Goal: Information Seeking & Learning: Find specific page/section

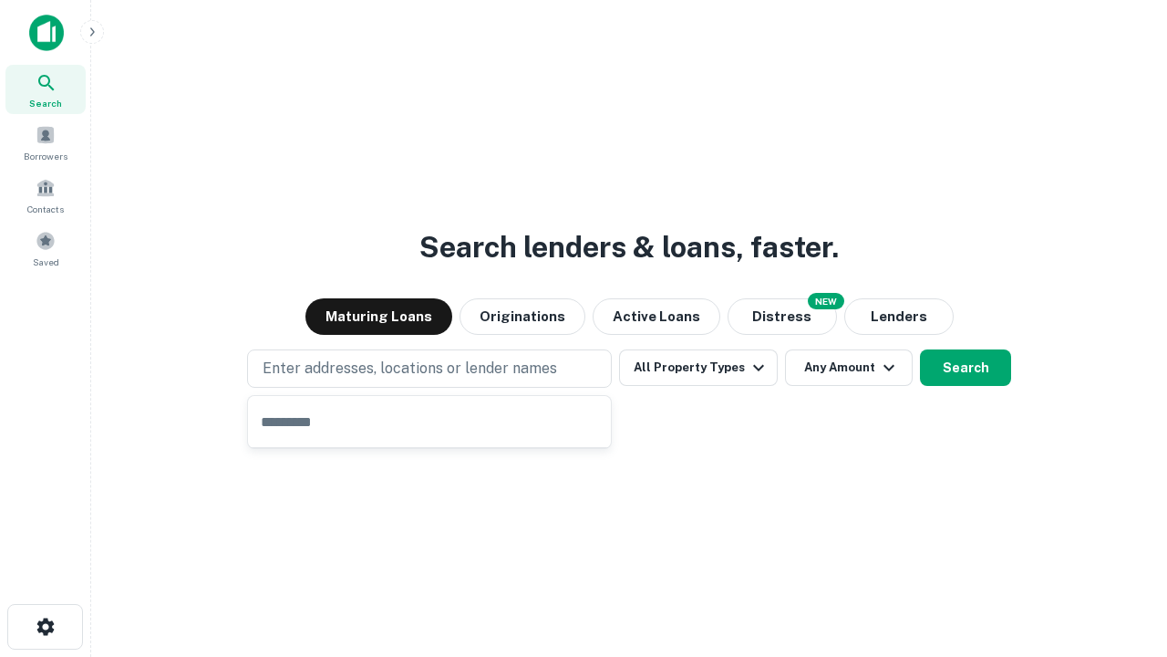
type input "**********"
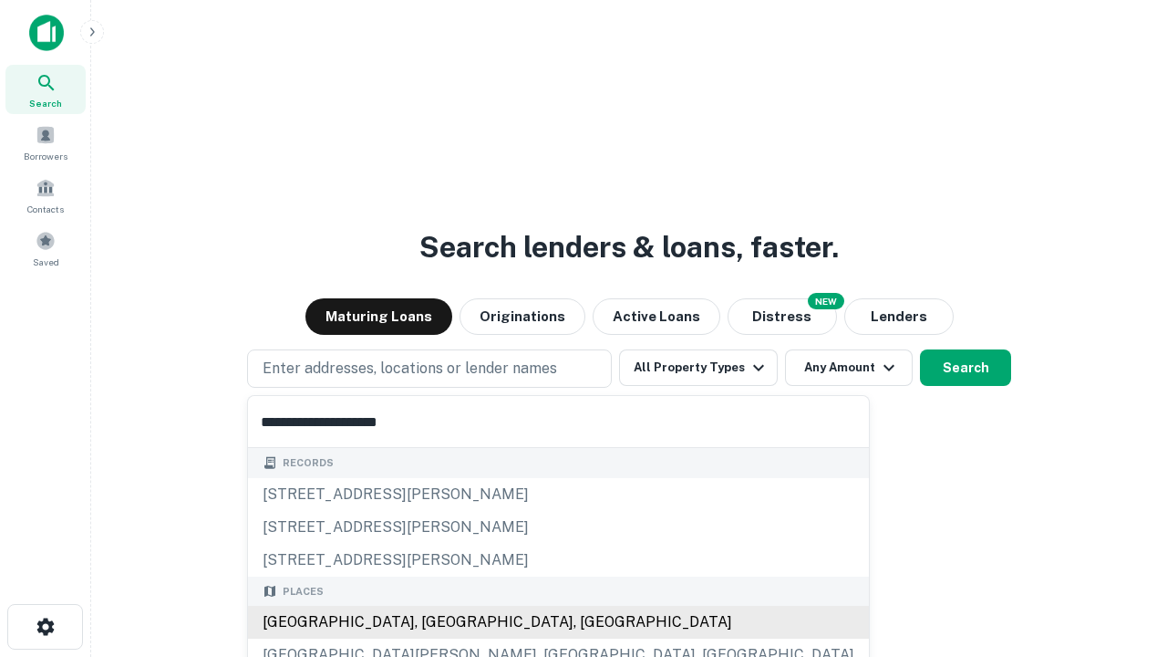
click at [436, 622] on div "[GEOGRAPHIC_DATA], [GEOGRAPHIC_DATA], [GEOGRAPHIC_DATA]" at bounding box center [558, 621] width 621 height 33
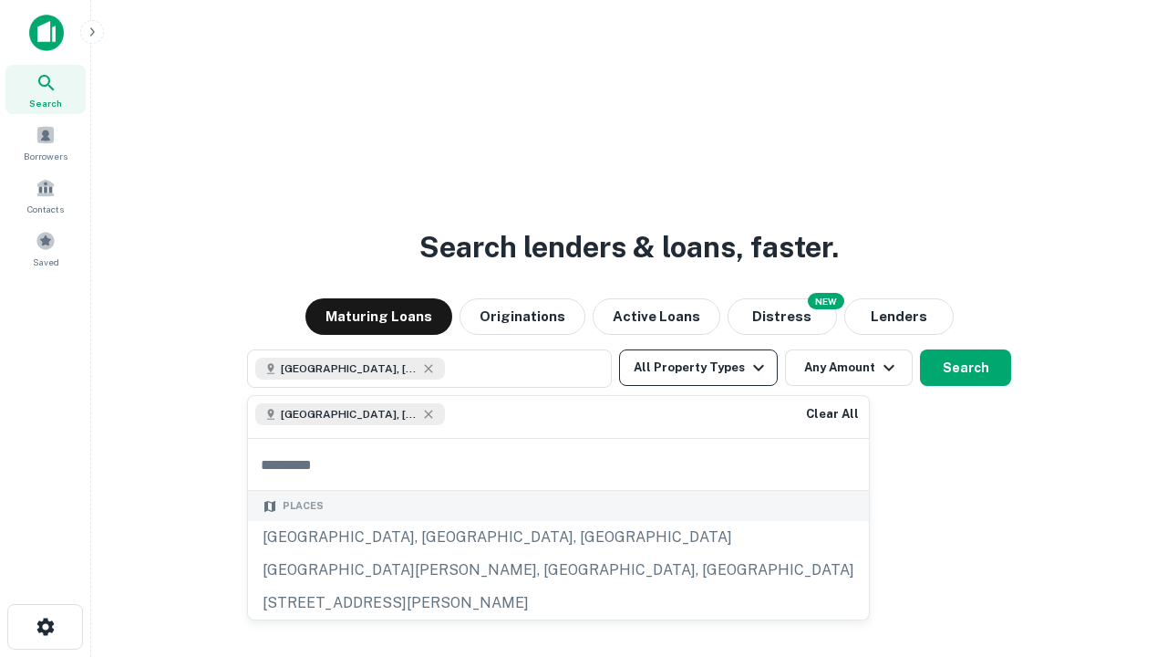
click at [698, 367] on button "All Property Types" at bounding box center [698, 367] width 159 height 36
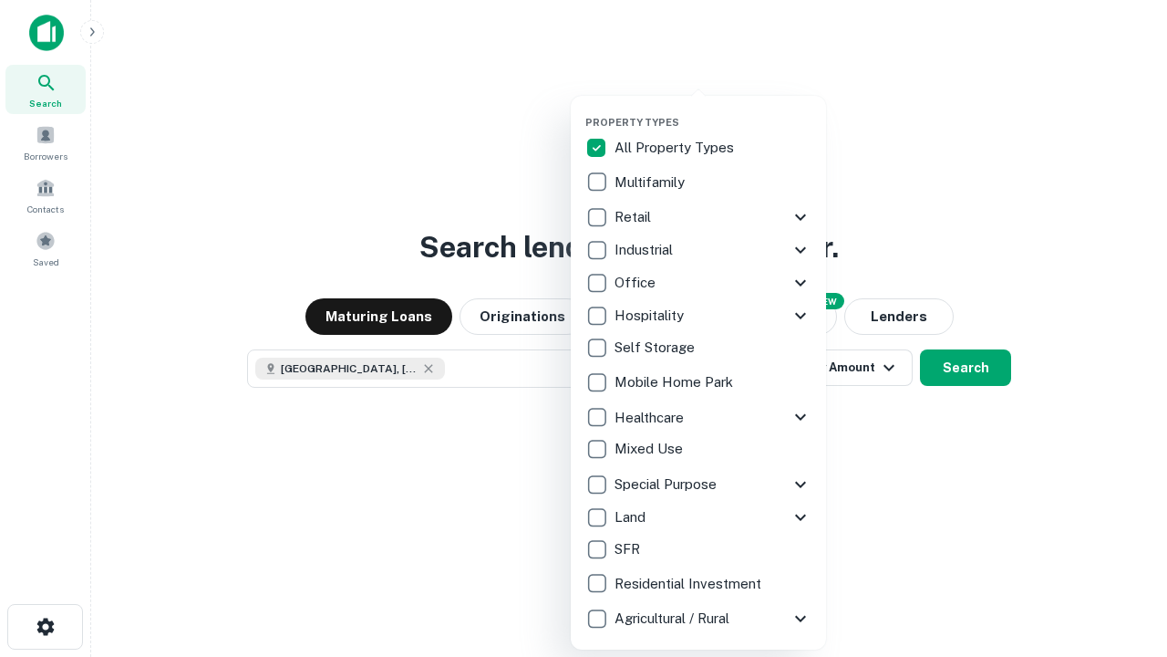
click at [713, 110] on button "button" at bounding box center [712, 110] width 255 height 1
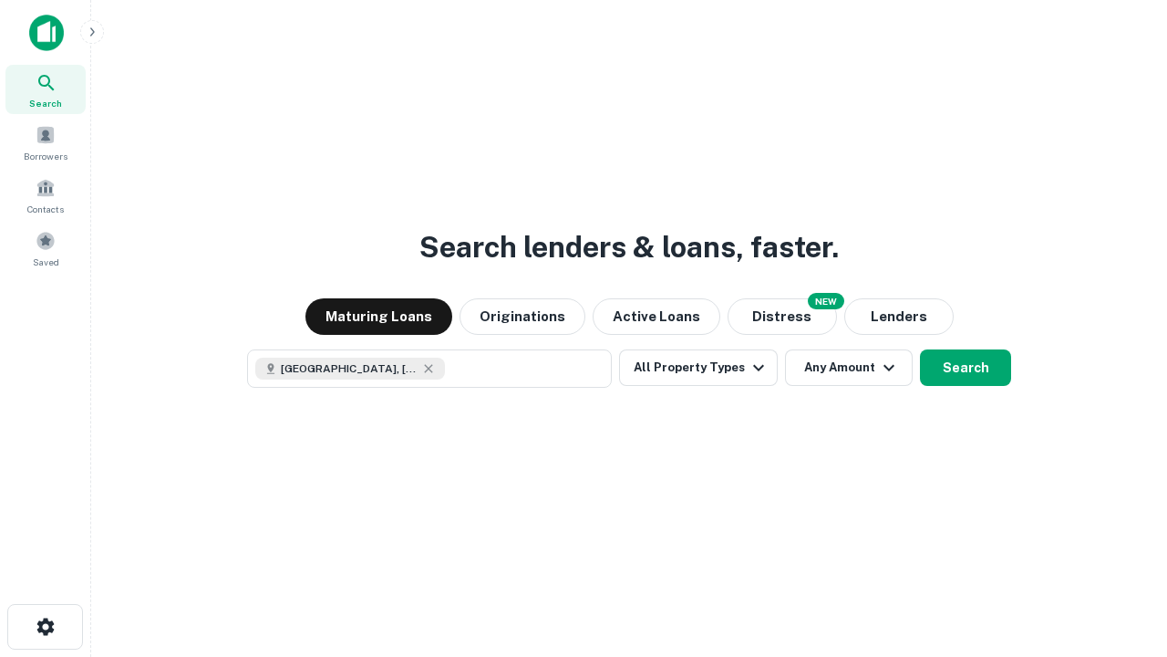
scroll to position [29, 0]
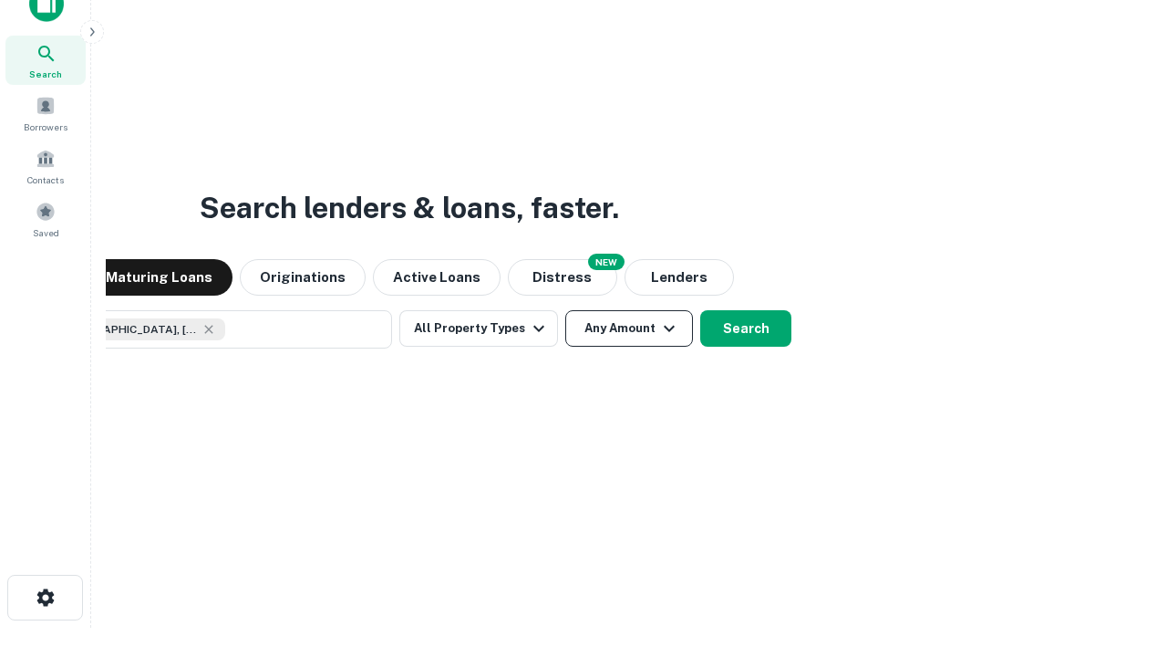
click at [565, 310] on button "Any Amount" at bounding box center [629, 328] width 128 height 36
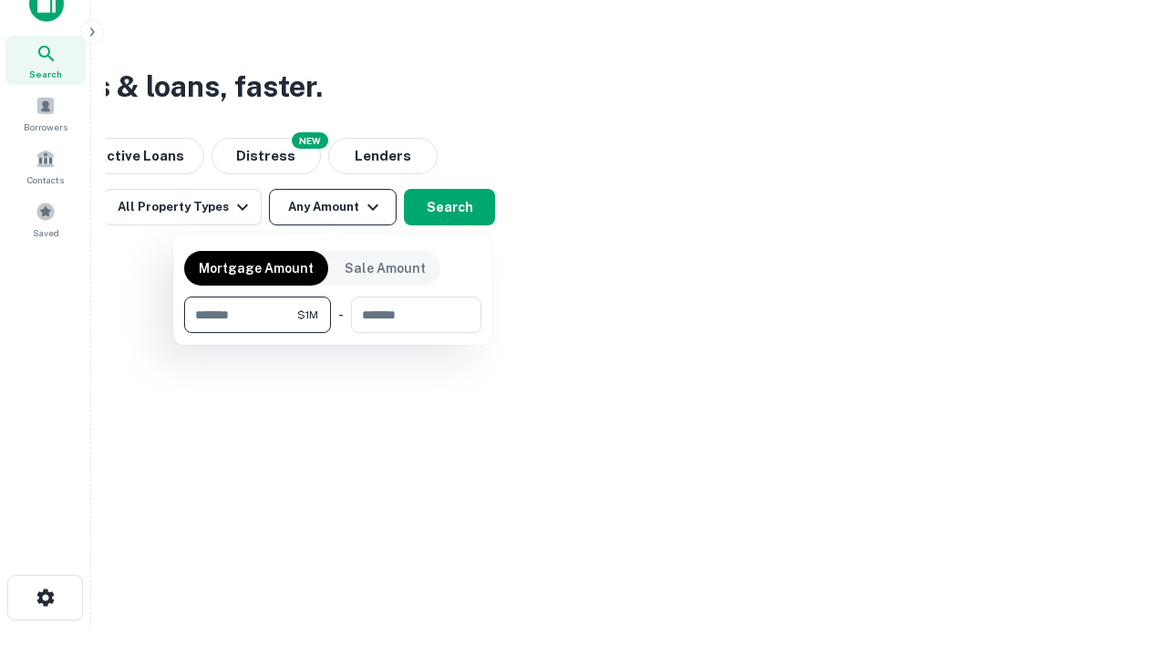
type input "*******"
click at [333, 333] on button "button" at bounding box center [332, 333] width 297 height 1
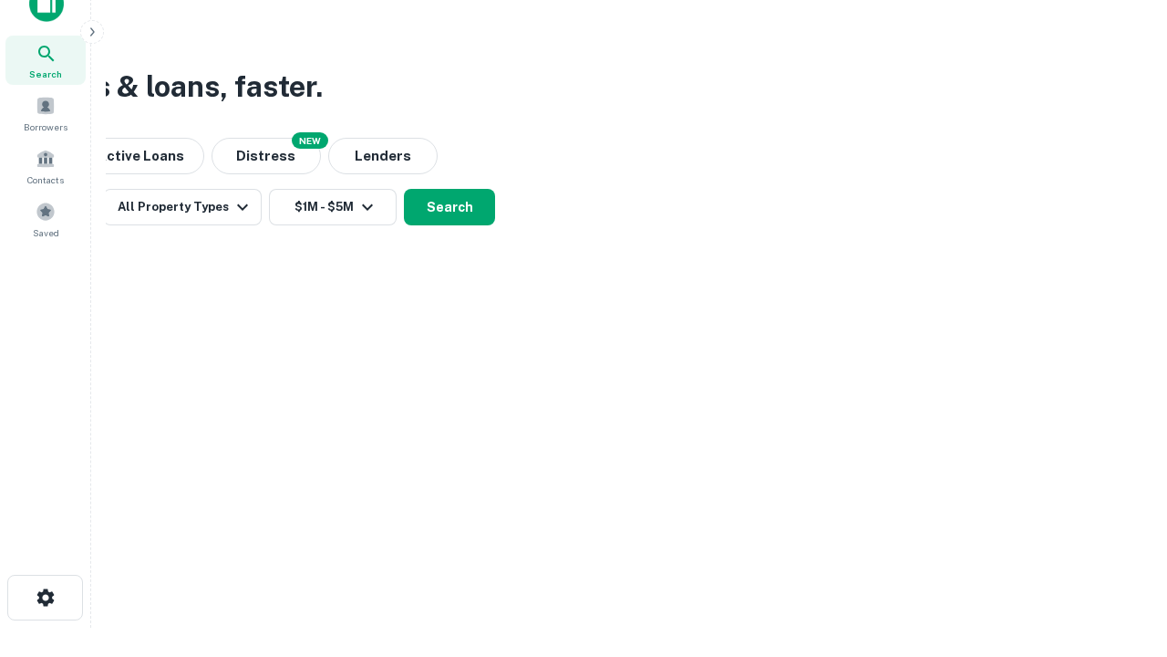
scroll to position [29, 0]
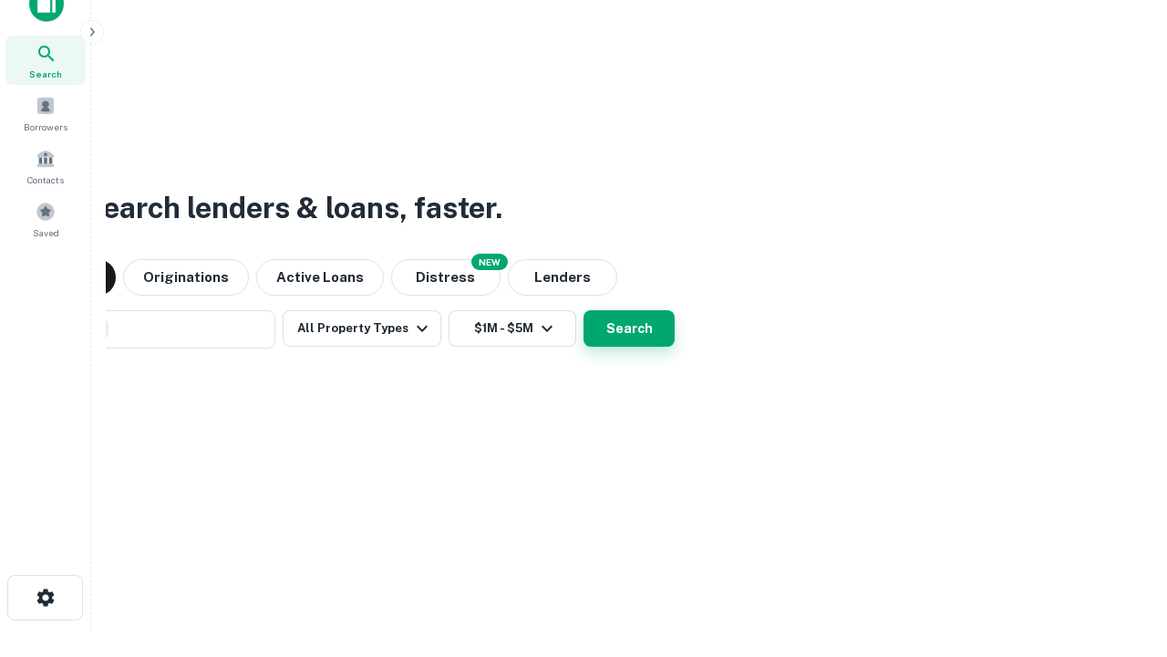
click at [584, 310] on button "Search" at bounding box center [629, 328] width 91 height 36
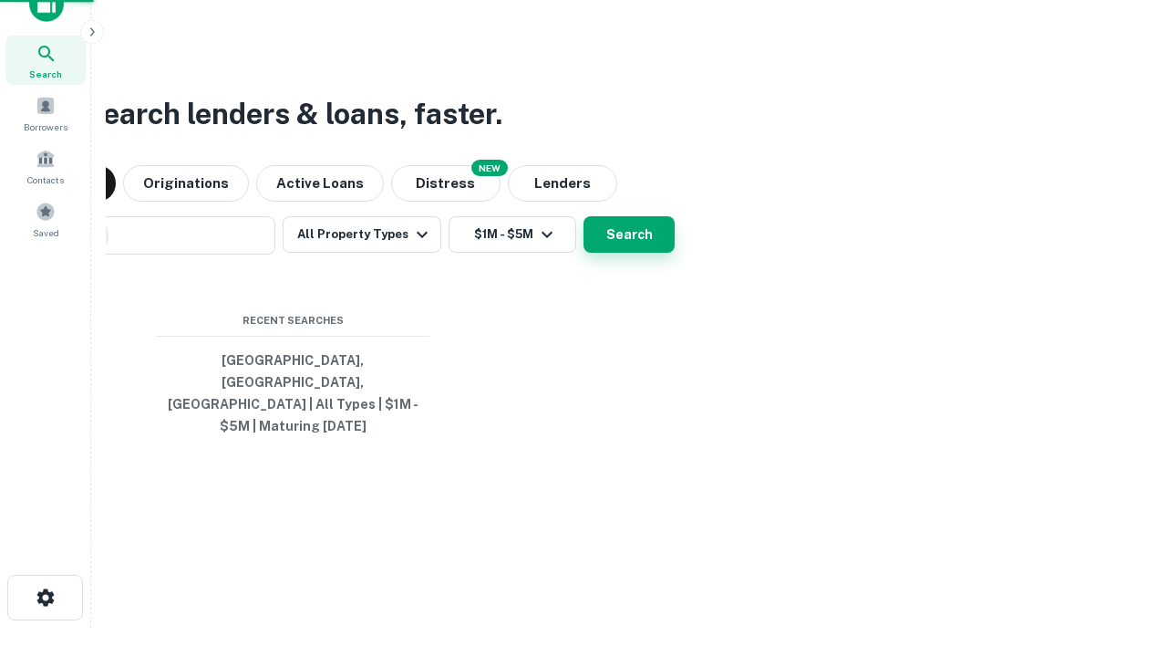
scroll to position [59, 516]
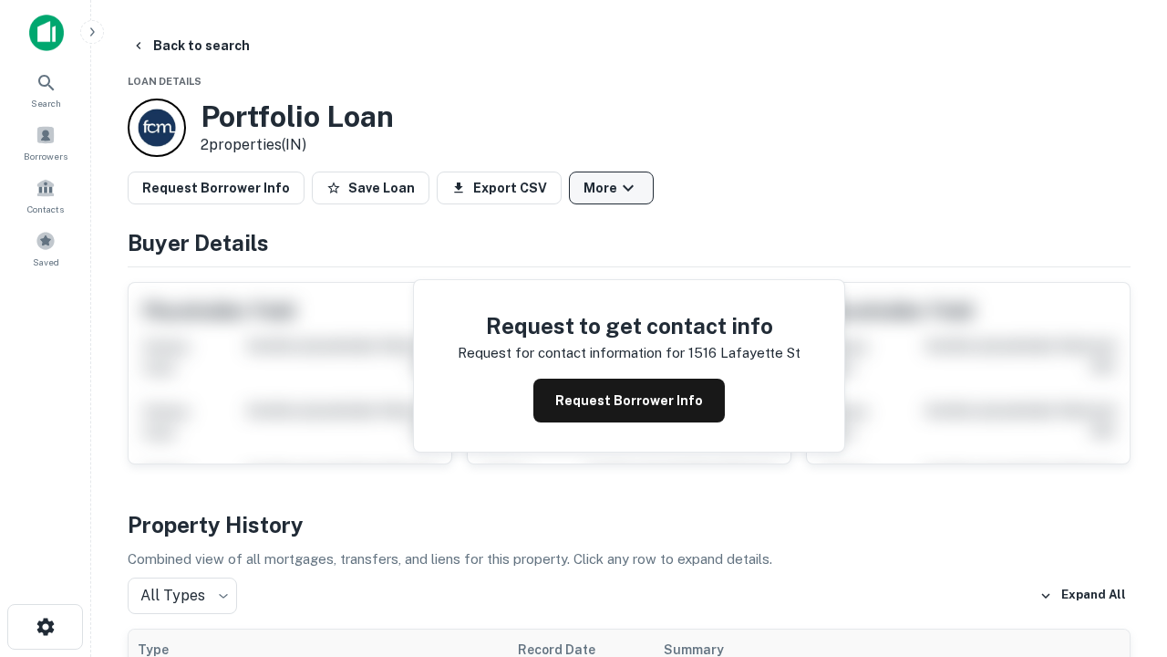
click at [611, 188] on button "More" at bounding box center [611, 187] width 85 height 33
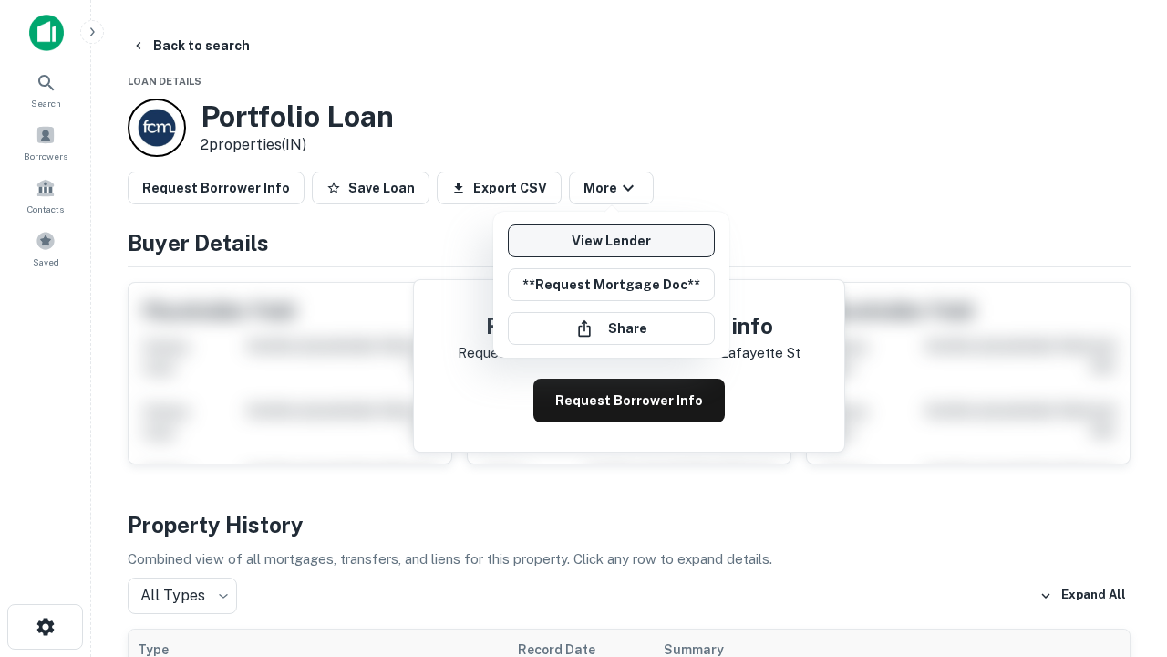
click at [611, 241] on link "View Lender" at bounding box center [611, 240] width 207 height 33
